Goal: Use online tool/utility: Utilize a website feature to perform a specific function

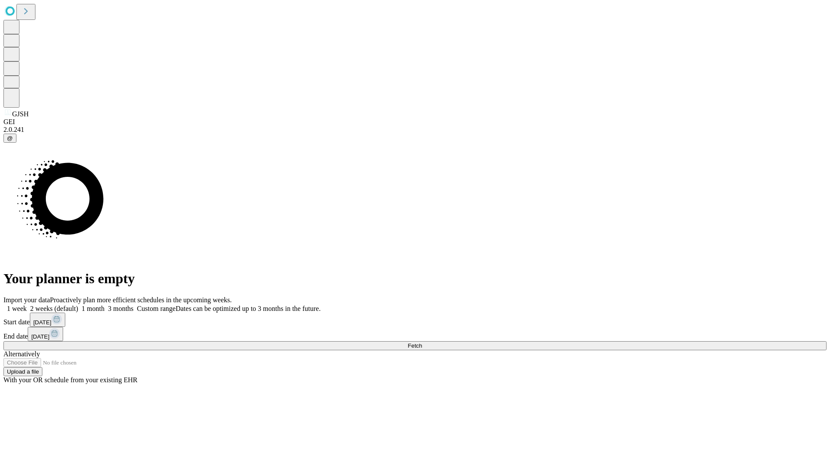
click at [422, 342] on span "Fetch" at bounding box center [414, 345] width 14 height 6
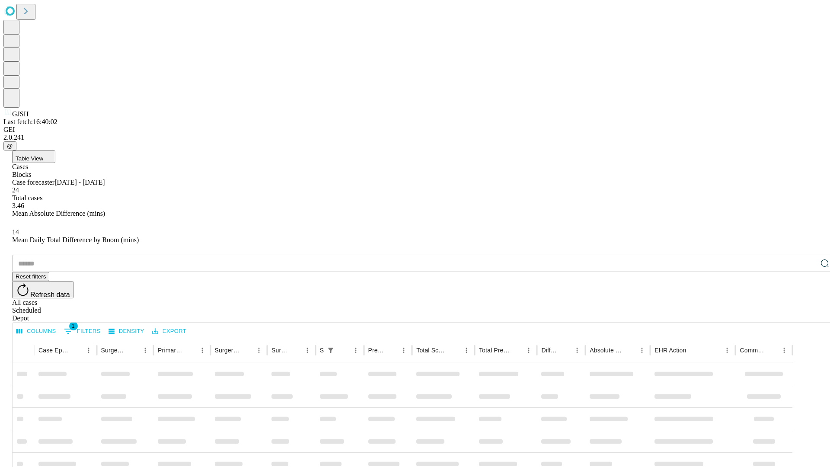
click at [43, 155] on span "Table View" at bounding box center [30, 158] width 28 height 6
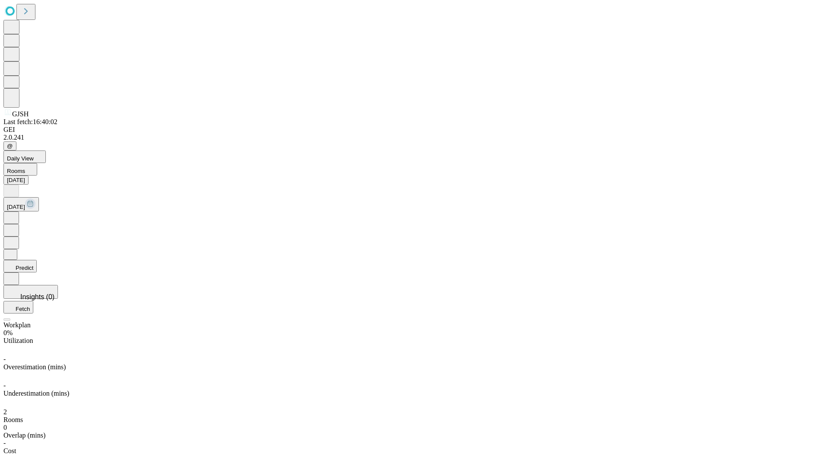
click at [37, 260] on button "Predict" at bounding box center [19, 266] width 33 height 13
